Goal: Find specific page/section: Find specific page/section

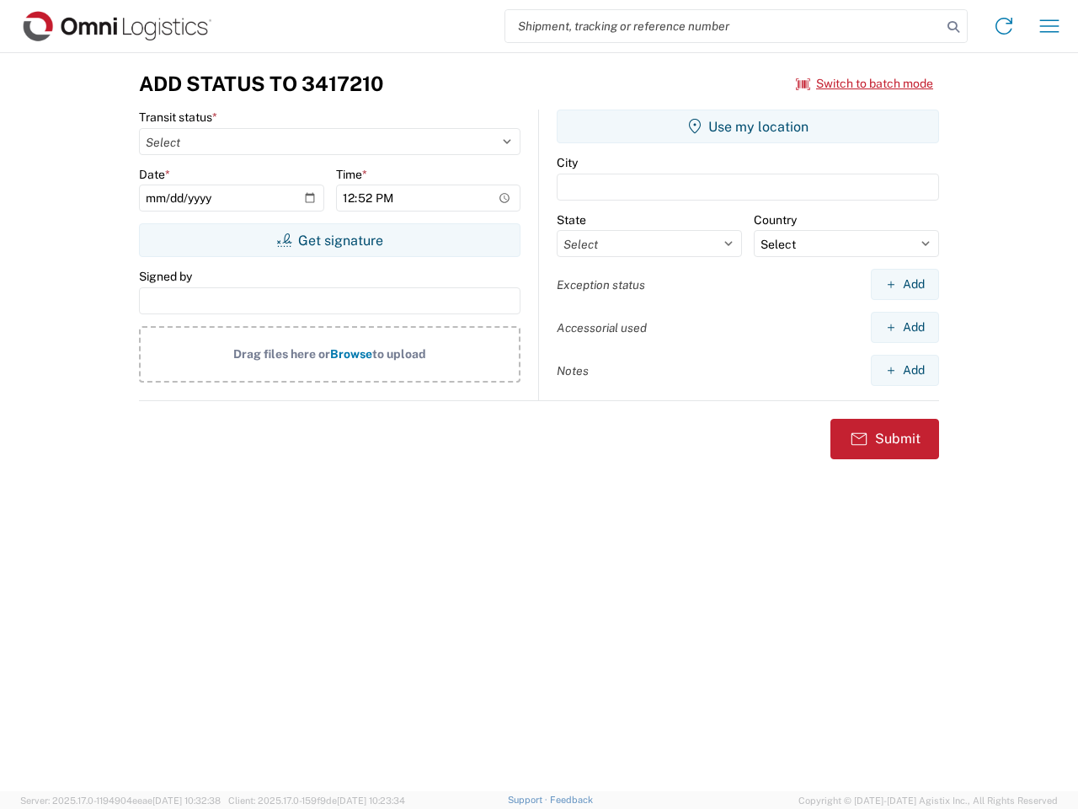
click at [724, 26] on input "search" at bounding box center [723, 26] width 436 height 32
click at [954, 27] on icon at bounding box center [954, 27] width 24 height 24
click at [1004, 26] on icon at bounding box center [1004, 26] width 27 height 27
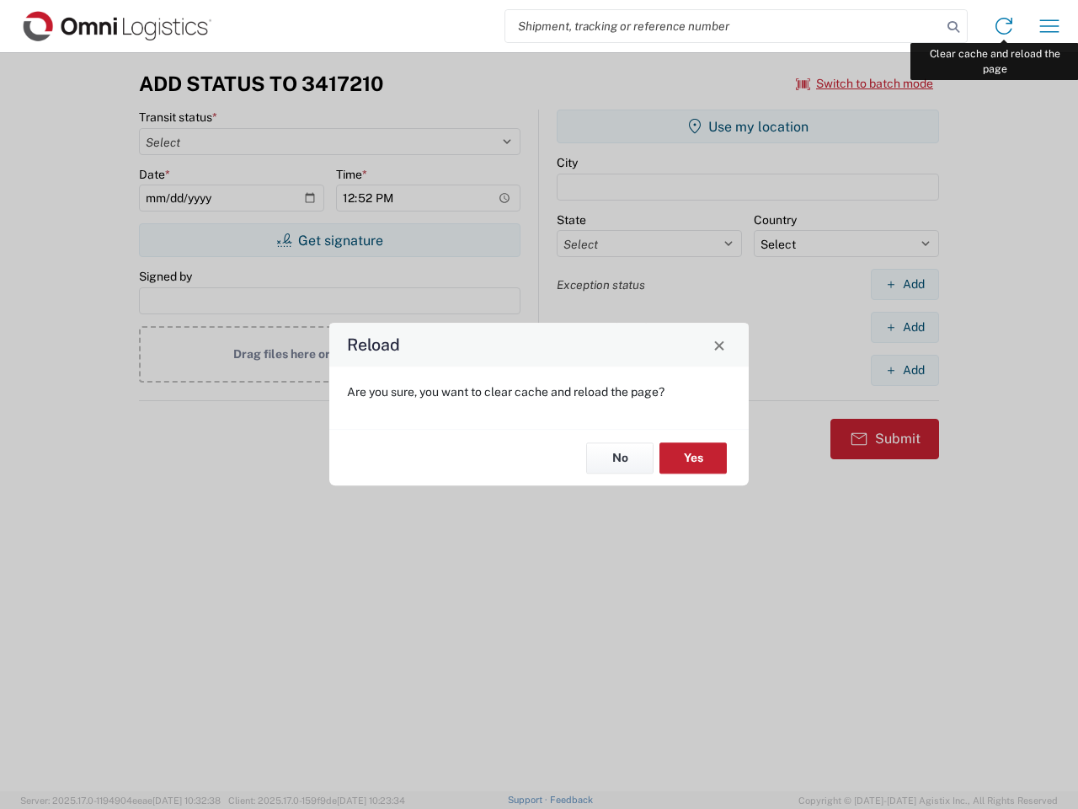
click at [1050, 26] on div "Reload Are you sure, you want to clear cache and reload the page? No Yes" at bounding box center [539, 404] width 1078 height 809
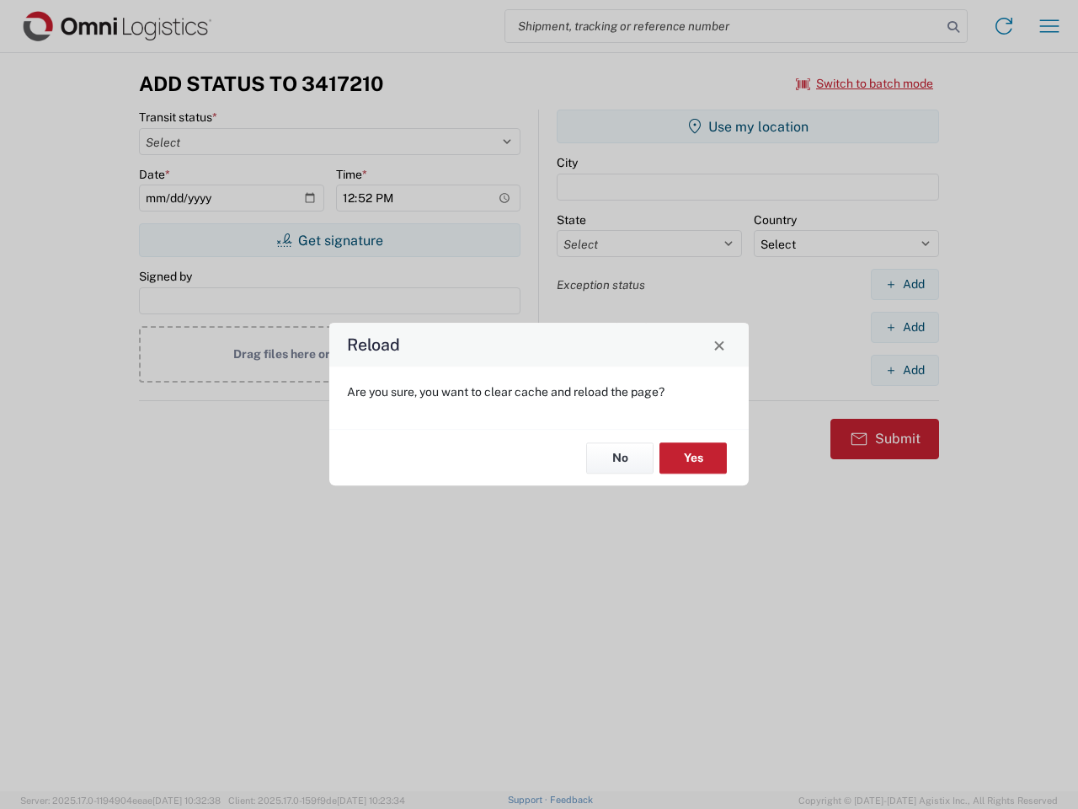
click at [865, 83] on div "Reload Are you sure, you want to clear cache and reload the page? No Yes" at bounding box center [539, 404] width 1078 height 809
click at [329, 240] on div "Reload Are you sure, you want to clear cache and reload the page? No Yes" at bounding box center [539, 404] width 1078 height 809
click at [748, 126] on div "Reload Are you sure, you want to clear cache and reload the page? No Yes" at bounding box center [539, 404] width 1078 height 809
click at [905, 284] on div "Reload Are you sure, you want to clear cache and reload the page? No Yes" at bounding box center [539, 404] width 1078 height 809
click at [905, 327] on div "Reload Are you sure, you want to clear cache and reload the page? No Yes" at bounding box center [539, 404] width 1078 height 809
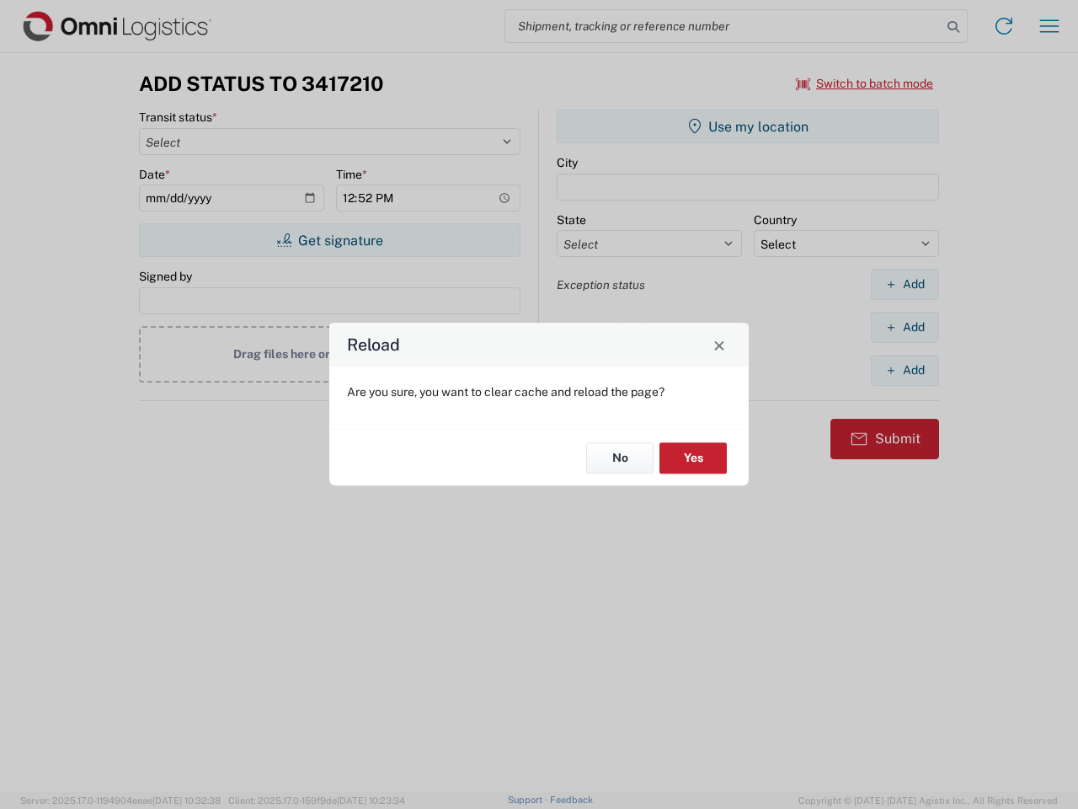
click at [905, 370] on div "Reload Are you sure, you want to clear cache and reload the page? No Yes" at bounding box center [539, 404] width 1078 height 809
